Goal: Task Accomplishment & Management: Use online tool/utility

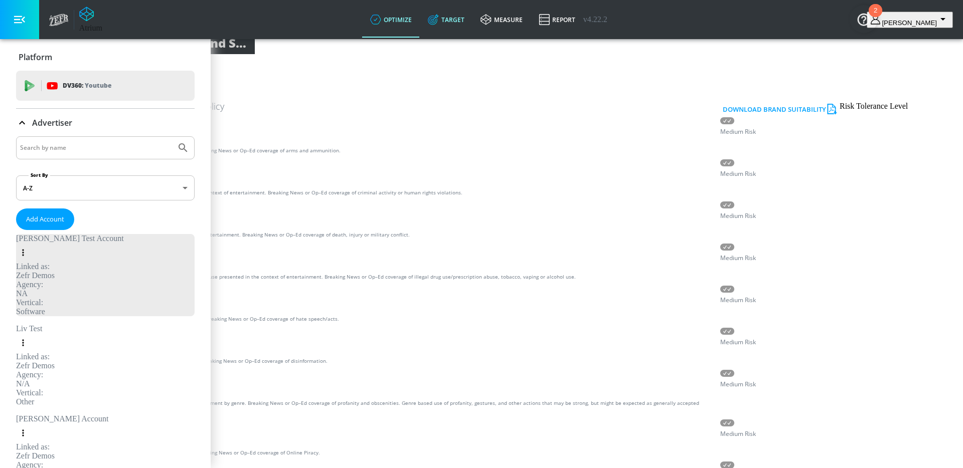
click at [472, 19] on link "Target" at bounding box center [446, 20] width 53 height 36
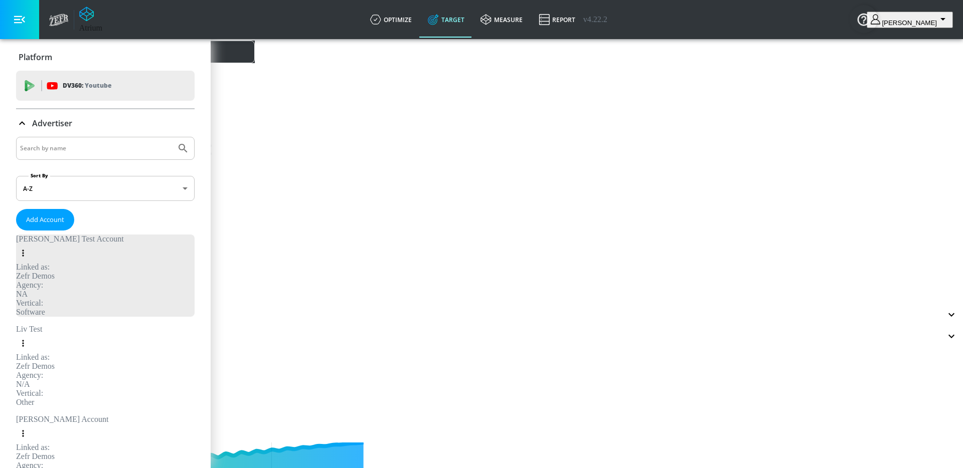
type input "0.05"
click at [149, 22] on icon at bounding box center [143, 16] width 13 height 11
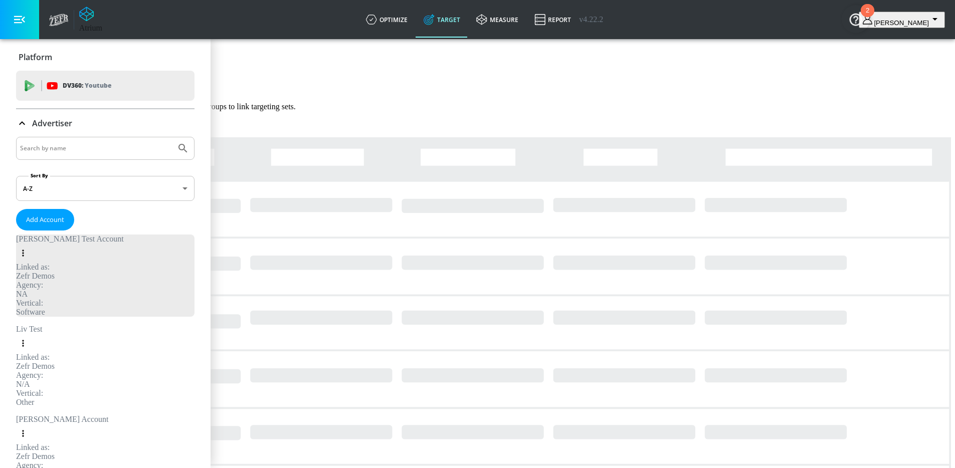
click at [86, 149] on input "Search by name" at bounding box center [96, 148] width 152 height 13
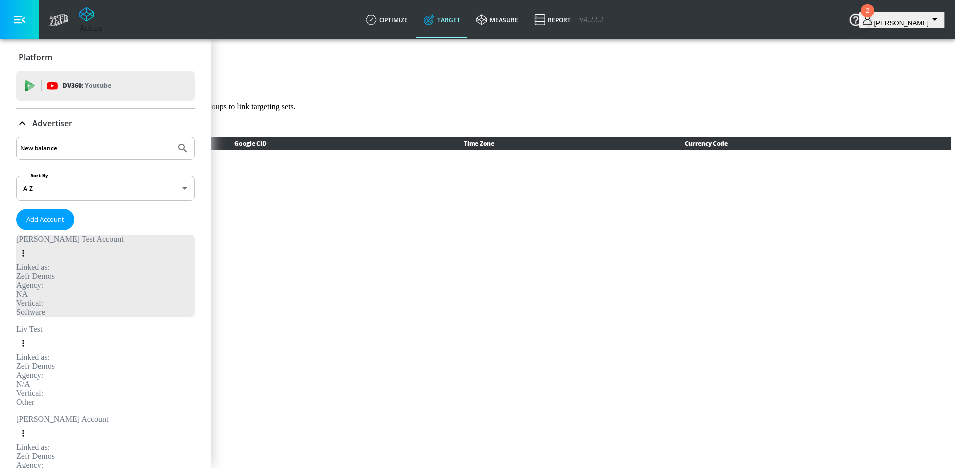
type input "New balance"
click at [172, 137] on button "Submit Search" at bounding box center [183, 148] width 22 height 22
click at [59, 362] on div "New Balance" at bounding box center [37, 366] width 43 height 9
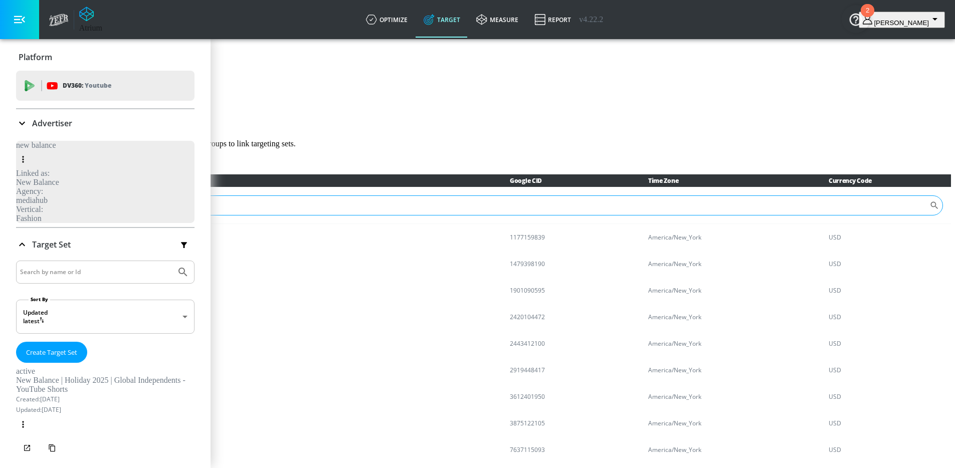
click at [432, 216] on input "Sort By" at bounding box center [471, 206] width 918 height 20
paste input "4620330303"
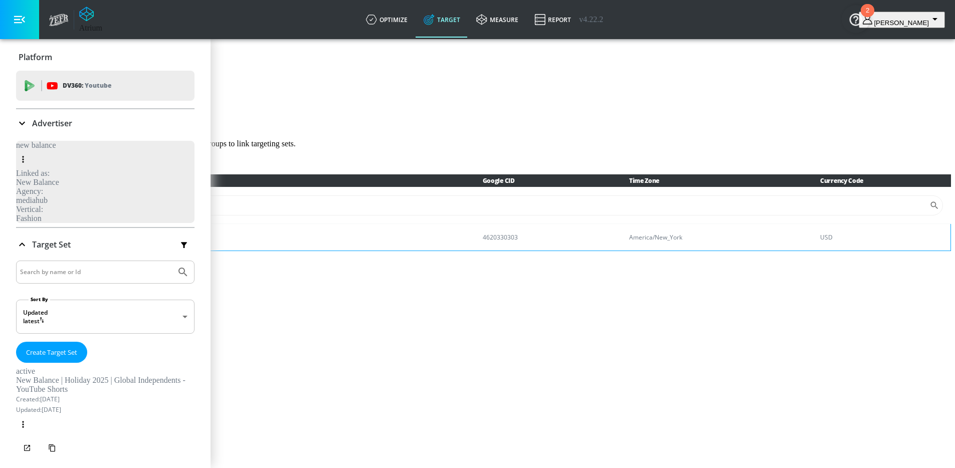
type input "4620330303"
click at [339, 243] on p "New Balance | H2'25 Running (Run Your Way) (MediaHub)" at bounding box center [240, 237] width 438 height 11
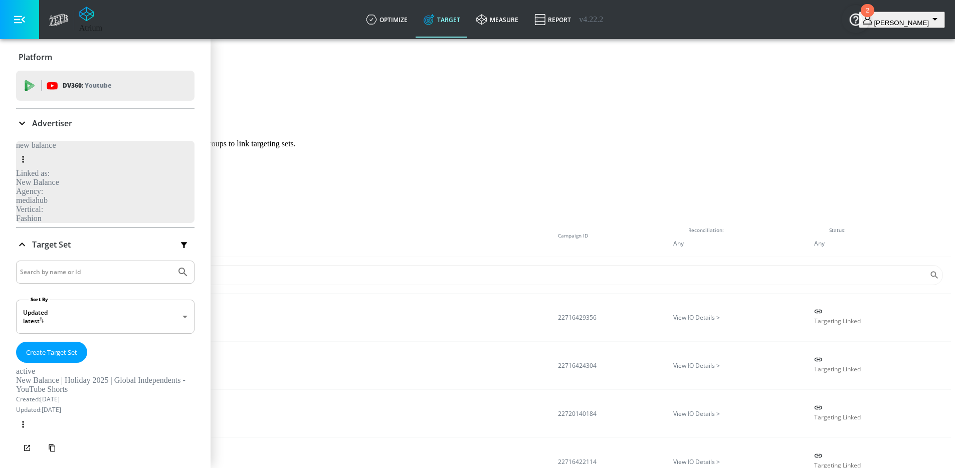
scroll to position [15, 0]
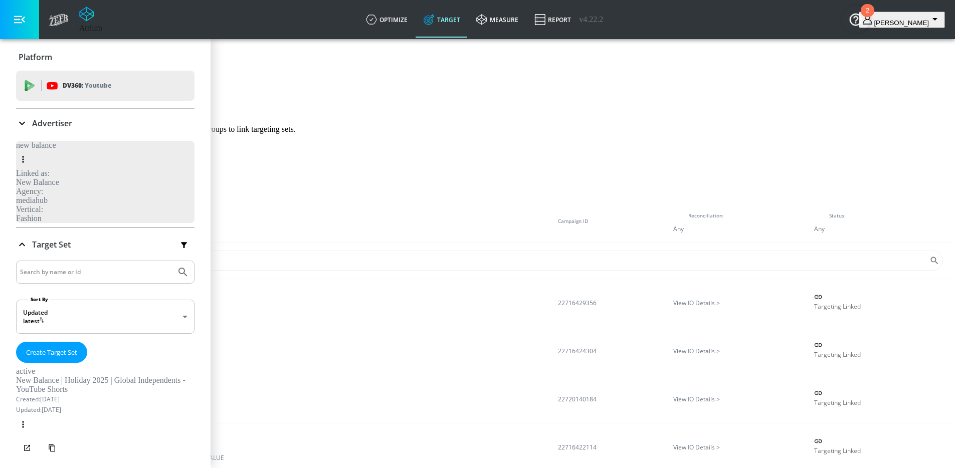
checkbox input "true"
